Goal: Task Accomplishment & Management: Use online tool/utility

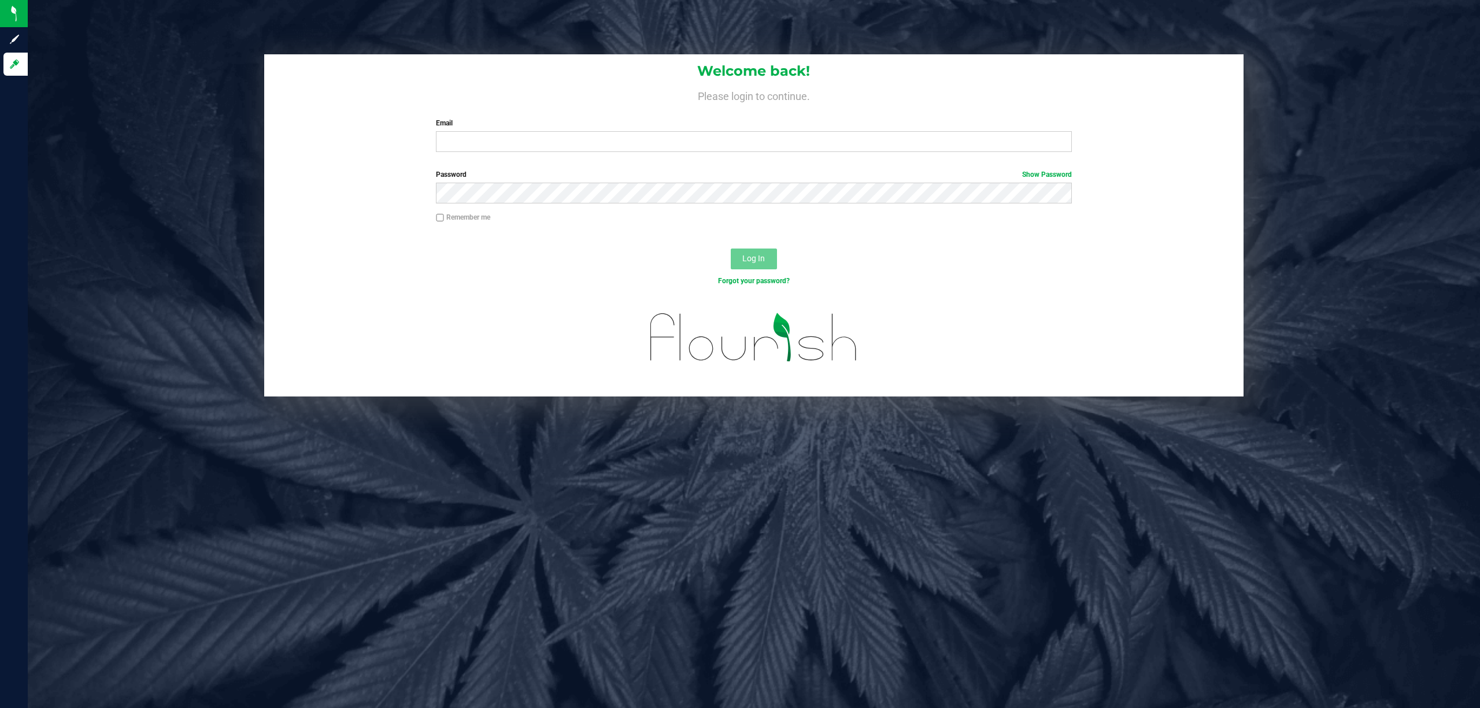
click at [454, 131] on div "Email Required Please format your email correctly." at bounding box center [753, 135] width 653 height 34
click at [466, 146] on input "Email" at bounding box center [754, 141] width 636 height 21
type input "[EMAIL_ADDRESS][DOMAIN_NAME]"
click at [737, 258] on button "Log In" at bounding box center [754, 259] width 46 height 21
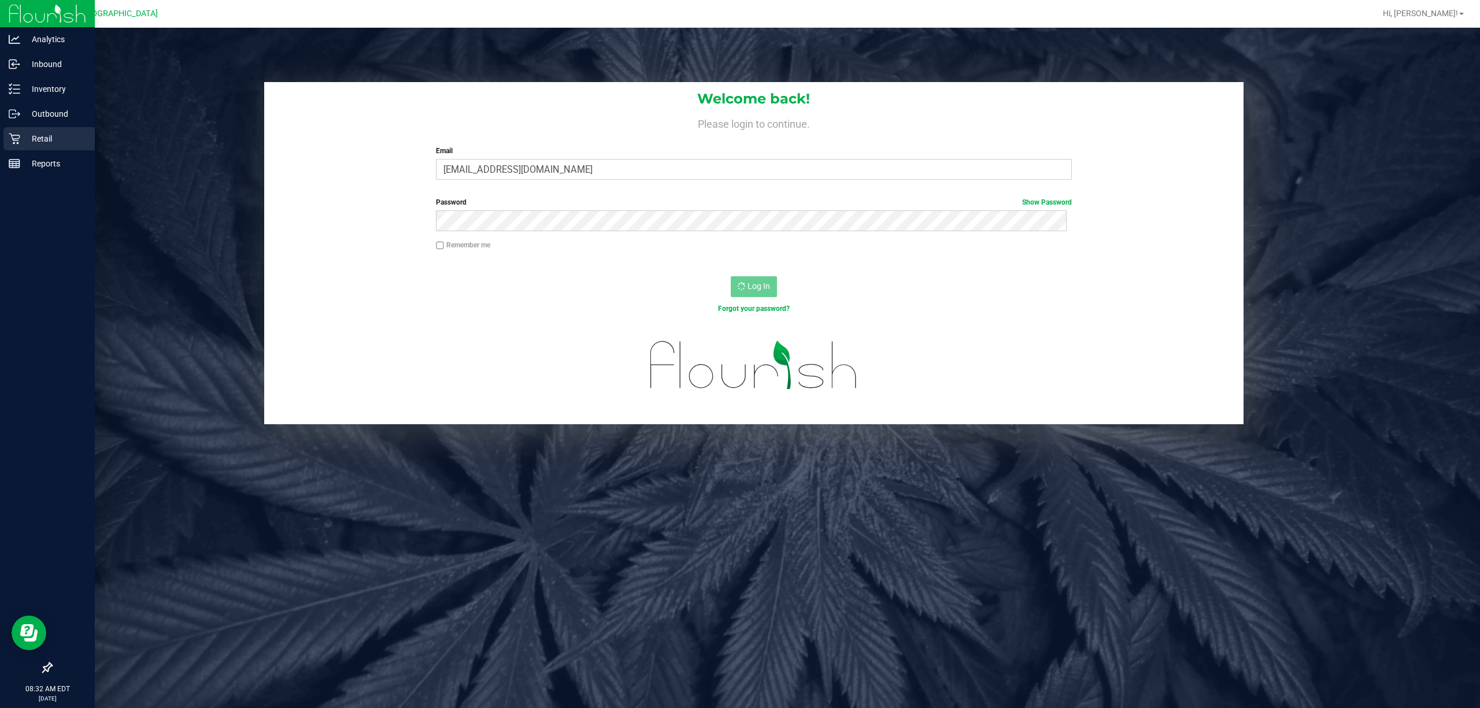
click at [25, 138] on p "Retail" at bounding box center [54, 139] width 69 height 14
